Goal: Check status: Check status

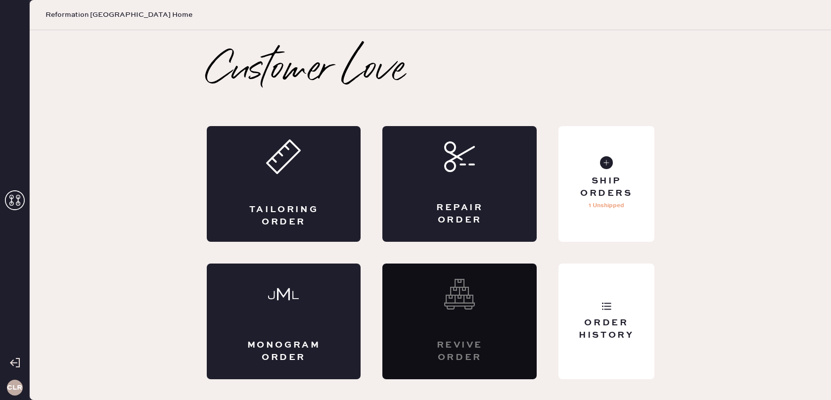
click at [13, 199] on icon at bounding box center [15, 200] width 20 height 20
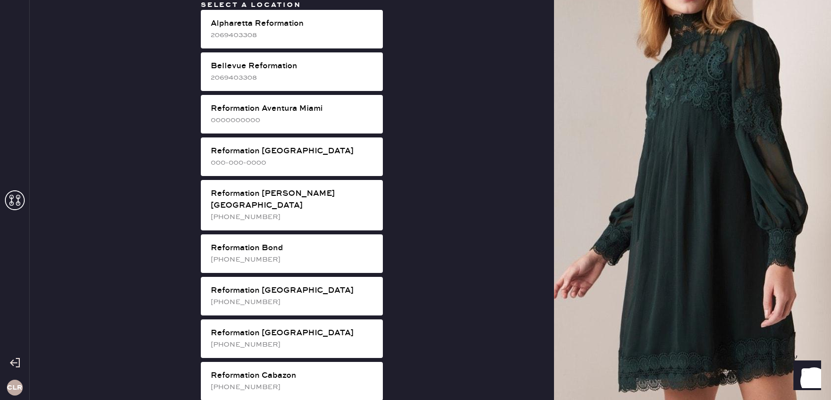
scroll to position [802, 0]
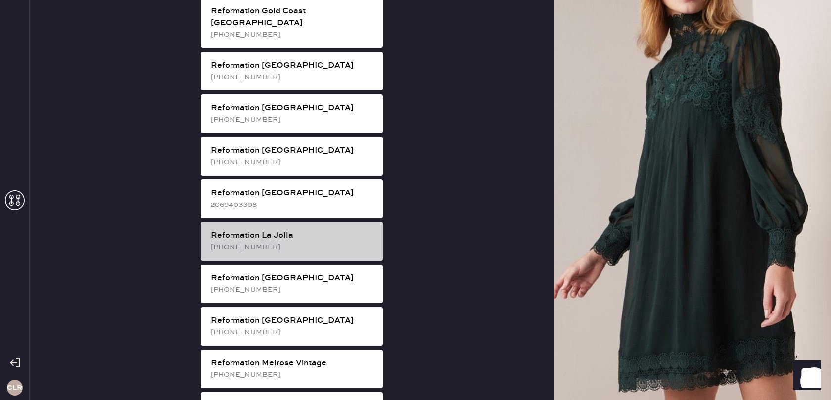
click at [268, 230] on div "Reformation La Jolla" at bounding box center [293, 236] width 164 height 12
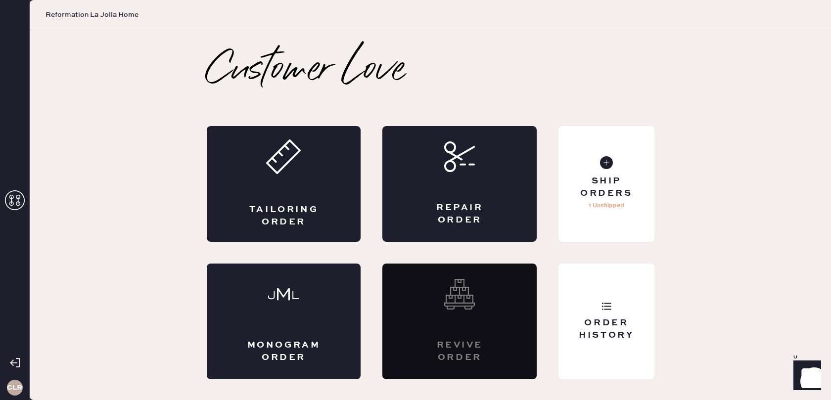
scroll to position [0, 0]
click at [590, 327] on div "Order History" at bounding box center [606, 329] width 80 height 25
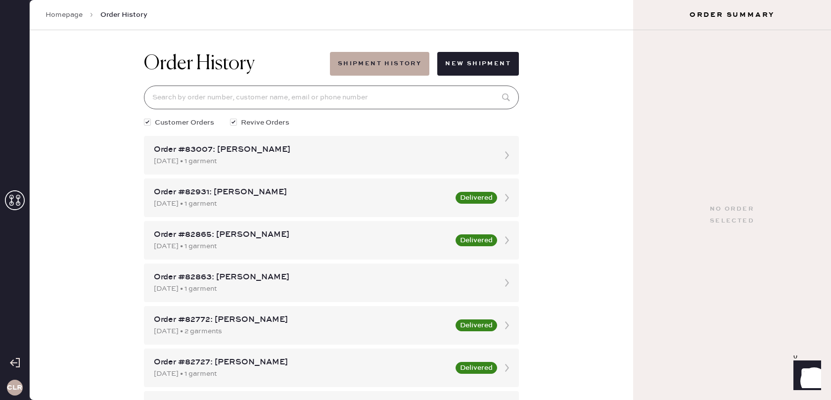
click at [348, 103] on input at bounding box center [331, 98] width 375 height 24
paste input "[EMAIL_ADDRESS][DOMAIN_NAME]"
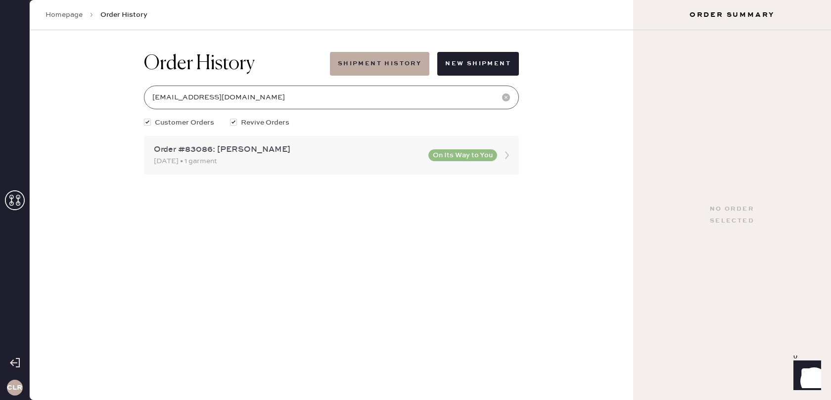
type input "[EMAIL_ADDRESS][DOMAIN_NAME]"
click at [506, 157] on use at bounding box center [507, 155] width 4 height 8
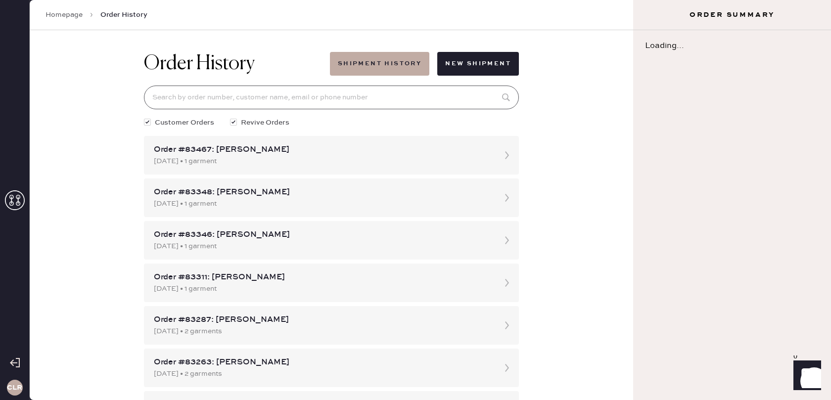
click at [274, 101] on input at bounding box center [331, 98] width 375 height 24
paste input "[EMAIL_ADDRESS][DOMAIN_NAME]"
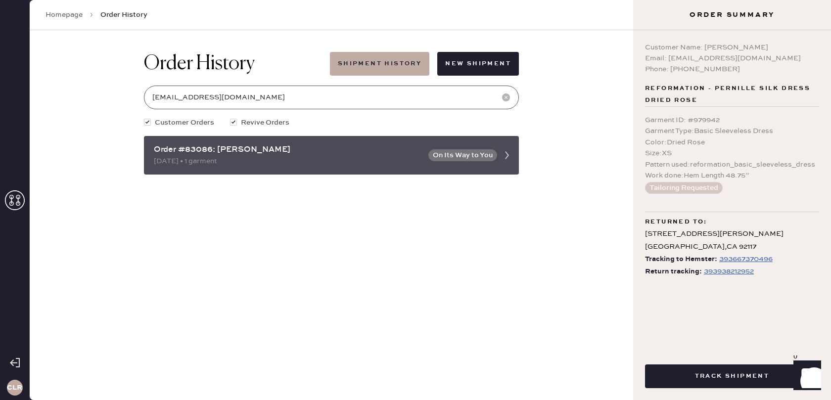
type input "[EMAIL_ADDRESS][DOMAIN_NAME]"
drag, startPoint x: 211, startPoint y: 147, endPoint x: 149, endPoint y: 149, distance: 62.3
click at [148, 149] on div "Order #83086: Sydney Page [DATE] • 1 garment On Its Way to You" at bounding box center [331, 155] width 375 height 39
copy div "Order #83086"
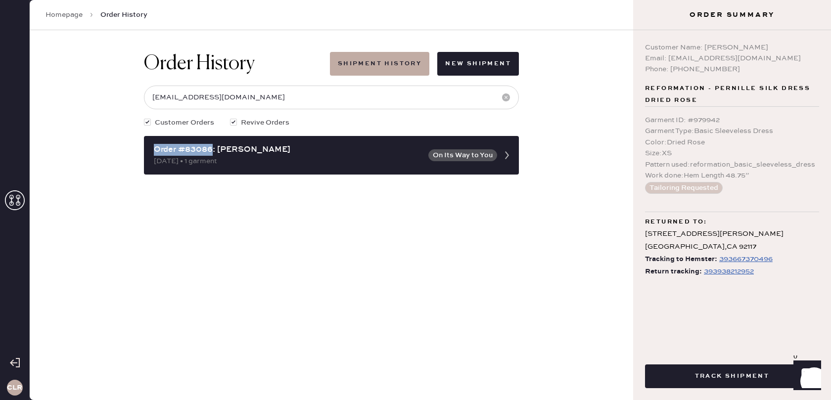
click at [719, 272] on div "393938212952" at bounding box center [729, 272] width 50 height 12
click at [15, 198] on icon at bounding box center [15, 200] width 20 height 20
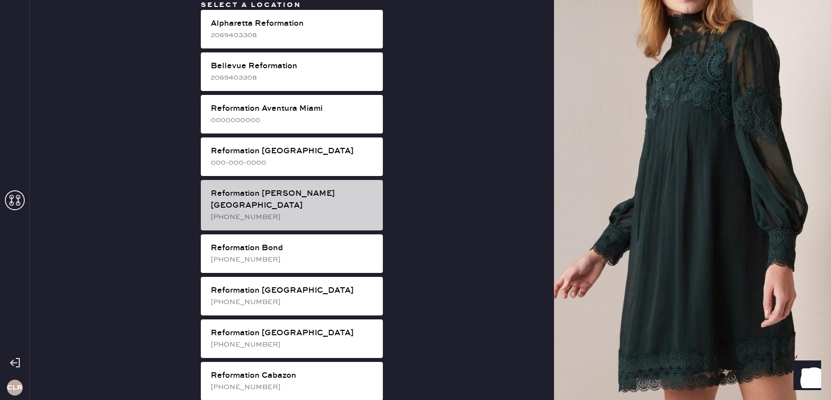
click at [288, 212] on div "[PHONE_NUMBER]" at bounding box center [293, 217] width 164 height 11
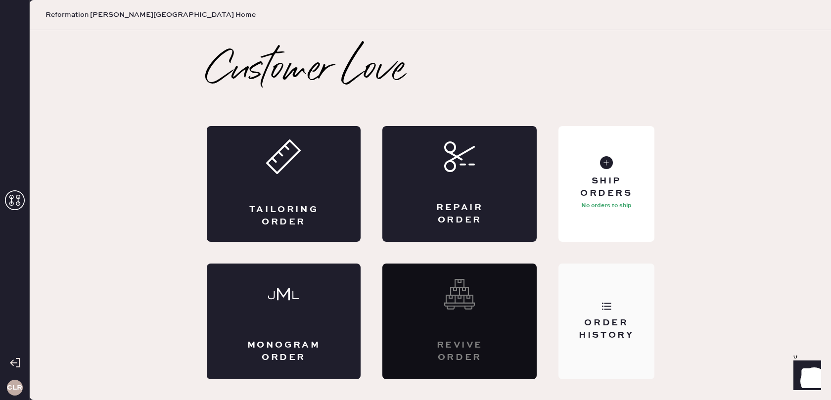
click at [619, 326] on div "Order History" at bounding box center [606, 329] width 80 height 25
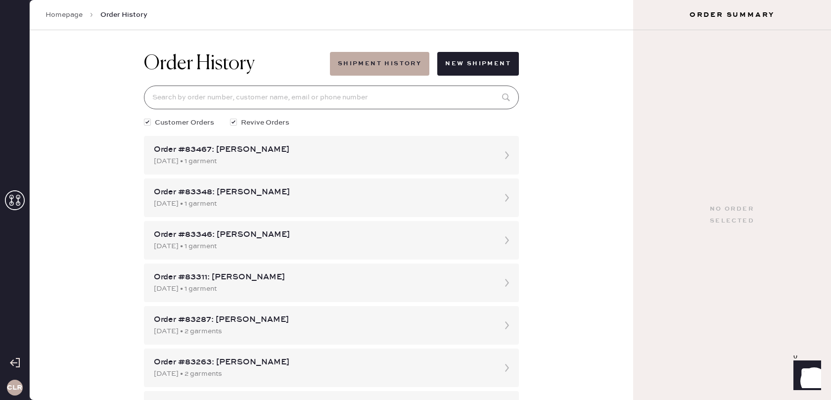
click at [338, 102] on input at bounding box center [331, 98] width 375 height 24
paste input "[PERSON_NAME]"
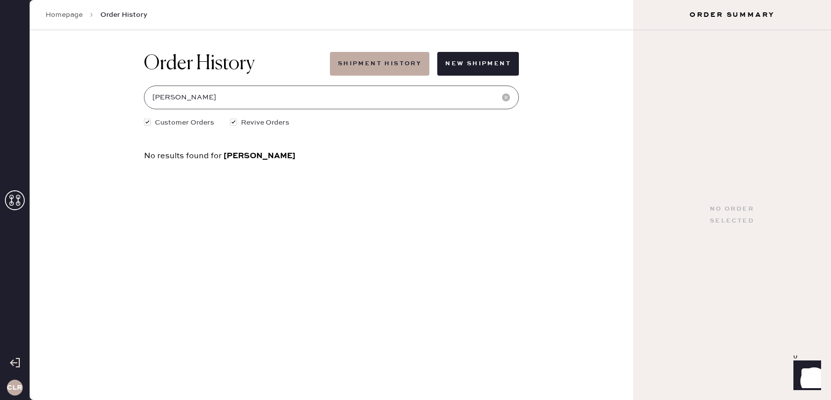
drag, startPoint x: 203, startPoint y: 98, endPoint x: 271, endPoint y: 101, distance: 68.3
click at [269, 100] on input "[PERSON_NAME]" at bounding box center [331, 98] width 375 height 24
click at [196, 100] on input "[PERSON_NAME]" at bounding box center [331, 98] width 375 height 24
drag, startPoint x: 202, startPoint y: 93, endPoint x: 127, endPoint y: 96, distance: 75.2
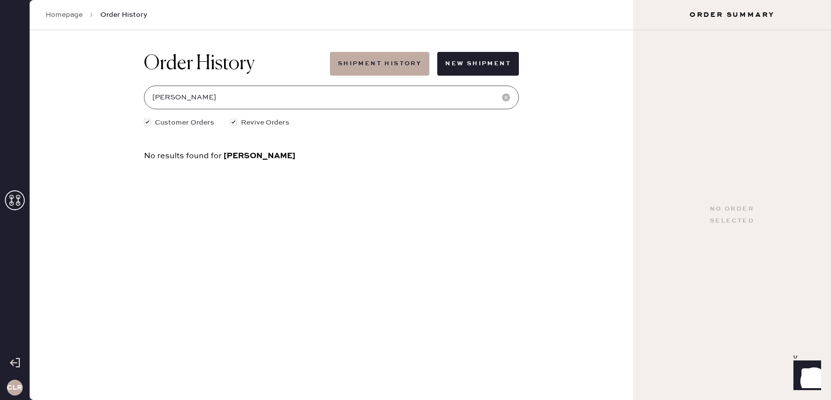
click at [127, 96] on div "Order History Shipment History New Shipment [PERSON_NAME] Customer Orders Reviv…" at bounding box center [331, 215] width 603 height 370
paste input "[EMAIL_ADDRESS][DOMAIN_NAME]"
click at [255, 94] on input "[EMAIL_ADDRESS][DOMAIN_NAME]" at bounding box center [331, 98] width 375 height 24
click at [253, 95] on input "[EMAIL_ADDRESS][DOMAIN_NAME]" at bounding box center [331, 98] width 375 height 24
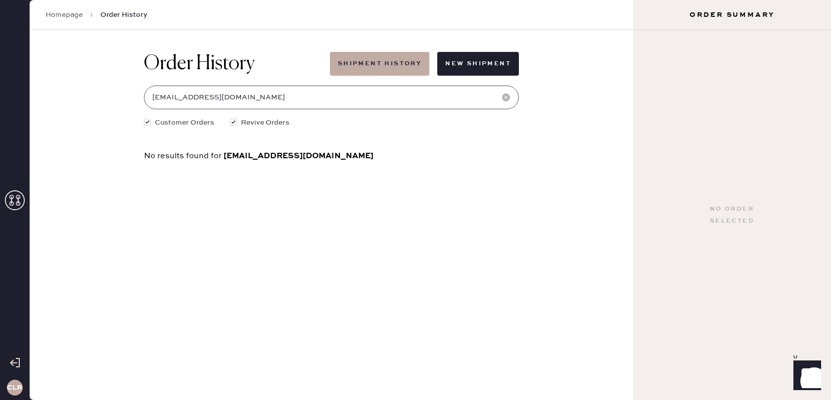
click at [253, 95] on input "[EMAIL_ADDRESS][DOMAIN_NAME]" at bounding box center [331, 98] width 375 height 24
paste input "[PERSON_NAME]"
click at [207, 98] on input "[PERSON_NAME]" at bounding box center [331, 98] width 375 height 24
click at [228, 98] on input "[PERSON_NAME]" at bounding box center [331, 98] width 375 height 24
type input "[PERSON_NAME]"
